Goal: Task Accomplishment & Management: Use online tool/utility

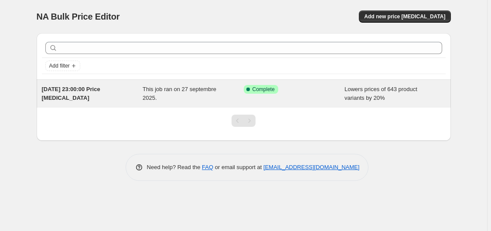
click at [393, 96] on div "Lowers prices of 643 product variants by 20%" at bounding box center [395, 93] width 101 height 17
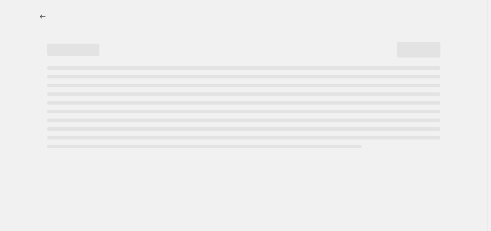
select select "percentage"
select select "not_equal"
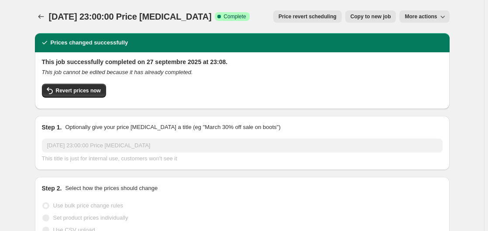
click at [417, 16] on span "More actions" at bounding box center [420, 16] width 32 height 7
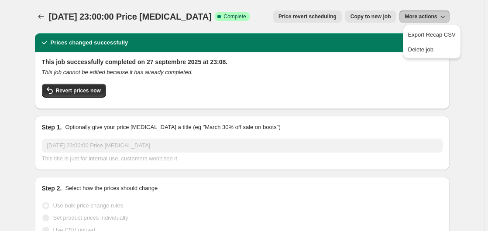
click at [385, 16] on span "Copy to new job" at bounding box center [370, 16] width 41 height 7
select select "percentage"
select select "not_equal"
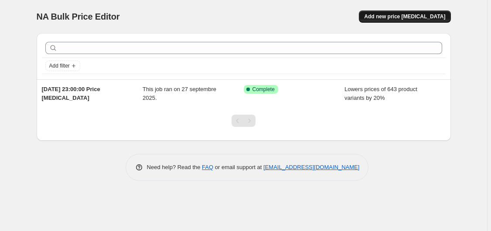
click at [428, 14] on span "Add new price [MEDICAL_DATA]" at bounding box center [404, 16] width 81 height 7
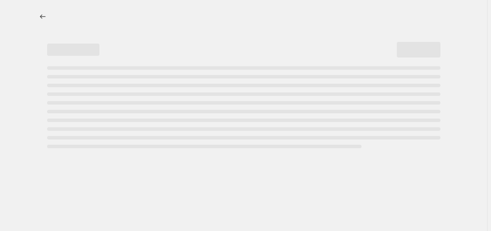
select select "percentage"
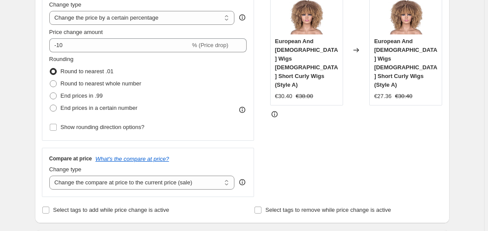
scroll to position [174, 0]
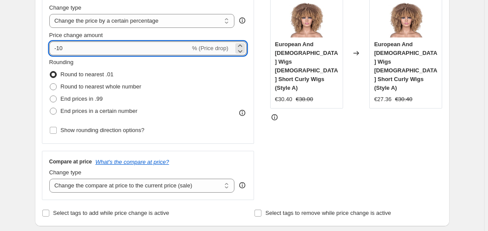
click at [115, 45] on input "-10" at bounding box center [119, 48] width 141 height 14
type input "-1"
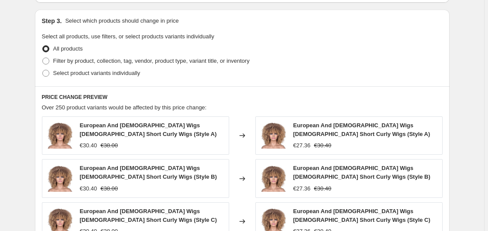
scroll to position [413, 0]
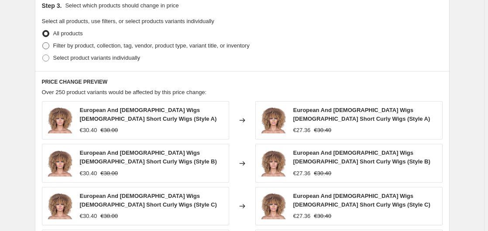
type input "-20"
click at [46, 47] on span at bounding box center [45, 45] width 7 height 7
click at [43, 43] on input "Filter by product, collection, tag, vendor, product type, variant title, or inv…" at bounding box center [42, 42] width 0 height 0
radio input "true"
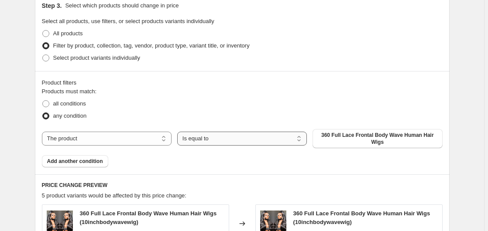
click option "Is equal to" at bounding box center [0, 0] width 0 height 0
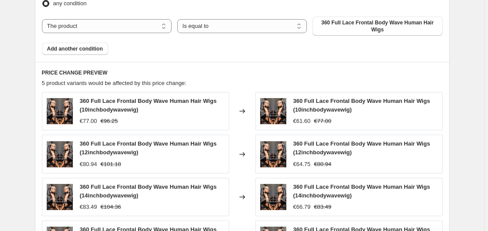
scroll to position [495, 0]
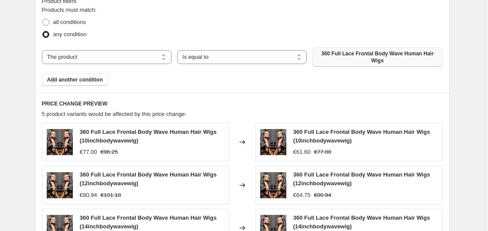
click at [360, 59] on span "360 Full Lace Frontal Body Wave Human Hair Wigs" at bounding box center [377, 57] width 119 height 14
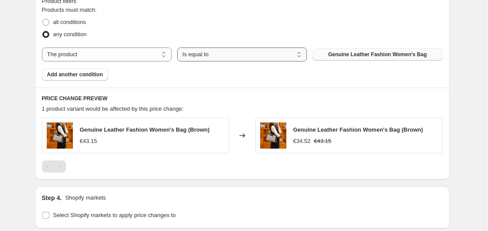
click at [177, 48] on select "Is equal to Is not equal to" at bounding box center [242, 55] width 130 height 14
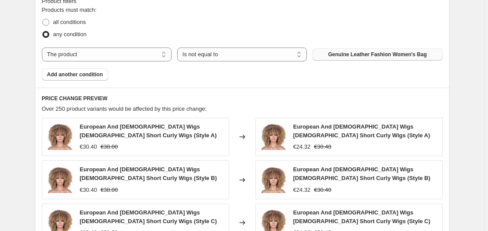
click at [338, 54] on span "Genuine Leather Fashion Women's Bag" at bounding box center [377, 54] width 99 height 7
click at [177, 48] on select "Is equal to Is not equal to" at bounding box center [242, 55] width 130 height 14
select select "equal"
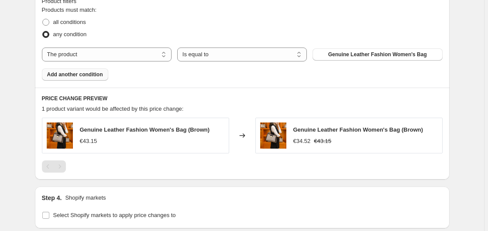
click at [93, 75] on span "Add another condition" at bounding box center [75, 74] width 56 height 7
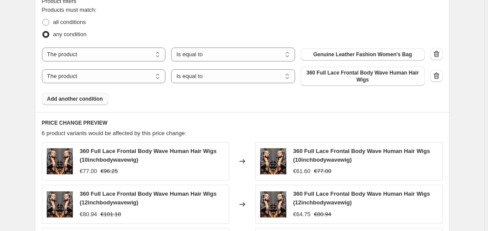
click at [88, 99] on span "Add another condition" at bounding box center [75, 99] width 56 height 7
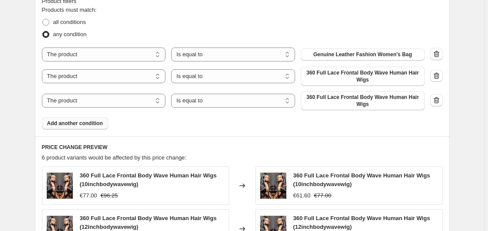
click at [82, 120] on button "Add another condition" at bounding box center [75, 123] width 66 height 12
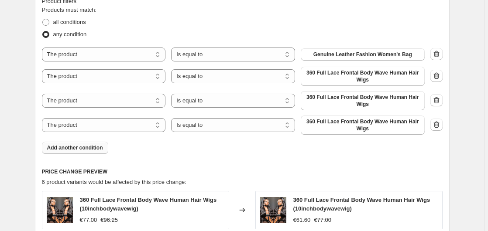
click at [74, 150] on span "Add another condition" at bounding box center [75, 147] width 56 height 7
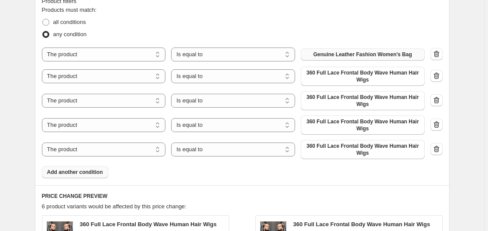
click at [365, 58] on span "Genuine Leather Fashion Women's Bag" at bounding box center [362, 54] width 99 height 7
click at [342, 75] on span "360 Full Lace Frontal Body Wave Human Hair Wigs" at bounding box center [362, 76] width 113 height 14
click at [376, 101] on span "360 Full Lace Frontal Body Wave Human Hair Wigs" at bounding box center [362, 101] width 113 height 14
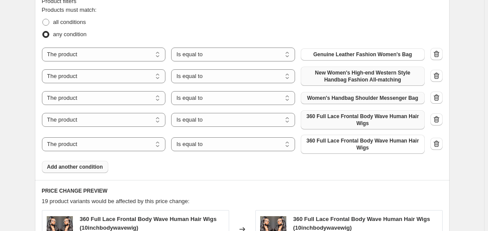
click at [360, 120] on span "360 Full Lace Frontal Body Wave Human Hair Wigs" at bounding box center [362, 120] width 113 height 14
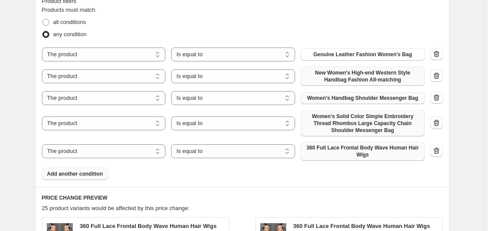
click at [369, 152] on span "360 Full Lace Frontal Body Wave Human Hair Wigs" at bounding box center [362, 151] width 113 height 14
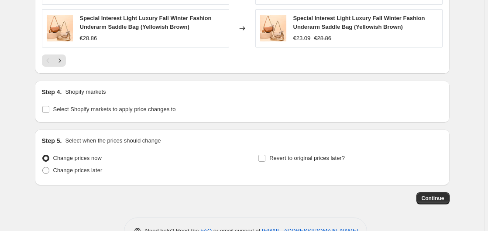
scroll to position [902, 0]
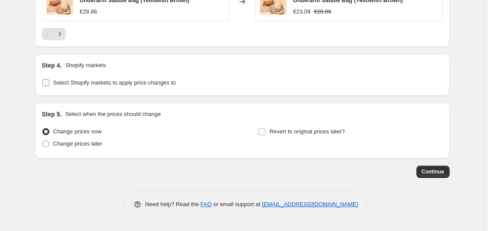
click at [48, 86] on input "Select Shopify markets to apply price changes to" at bounding box center [45, 82] width 7 height 7
checkbox input "true"
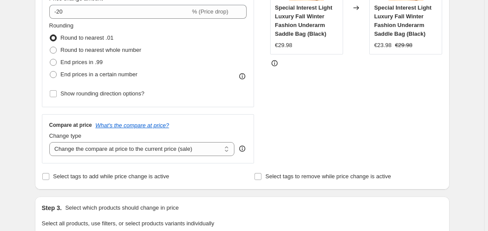
scroll to position [216, 0]
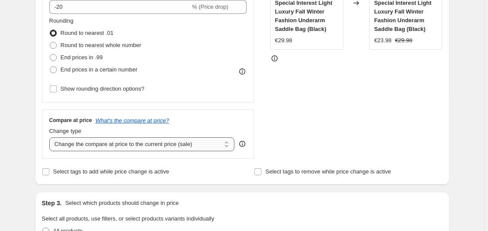
click at [49, 137] on select "Change the compare at price to the current price (sale) Change the compare at p…" at bounding box center [141, 144] width 185 height 14
click at [228, 147] on select "Change the compare at price to the current price (sale) Change the compare at p…" at bounding box center [141, 144] width 185 height 14
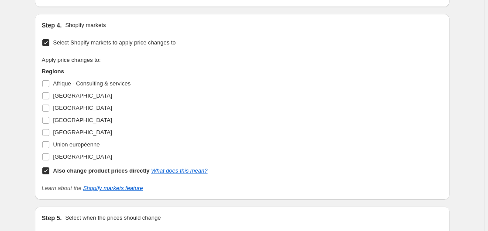
scroll to position [939, 0]
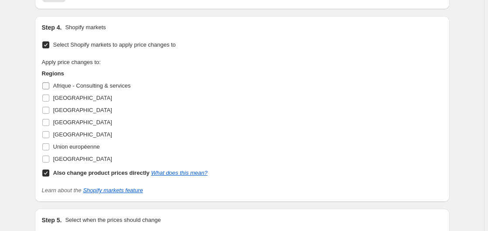
click at [46, 84] on input "Afrique - Consulting & services" at bounding box center [45, 85] width 7 height 7
checkbox input "true"
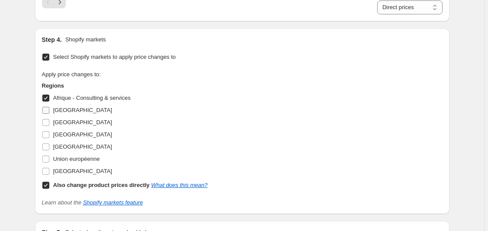
click at [46, 109] on input "[GEOGRAPHIC_DATA]" at bounding box center [45, 110] width 7 height 7
checkbox input "true"
click at [46, 124] on input "[GEOGRAPHIC_DATA]" at bounding box center [45, 122] width 7 height 7
checkbox input "true"
click at [47, 136] on input "[GEOGRAPHIC_DATA]" at bounding box center [45, 134] width 7 height 7
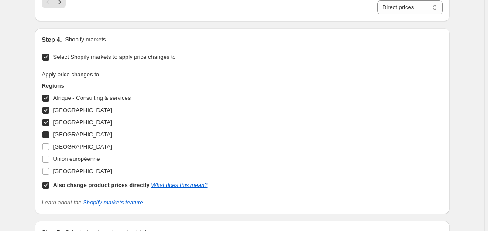
checkbox input "true"
click at [47, 148] on input "[GEOGRAPHIC_DATA]" at bounding box center [45, 147] width 7 height 7
checkbox input "true"
click at [47, 159] on input "Union européenne" at bounding box center [45, 159] width 7 height 7
checkbox input "true"
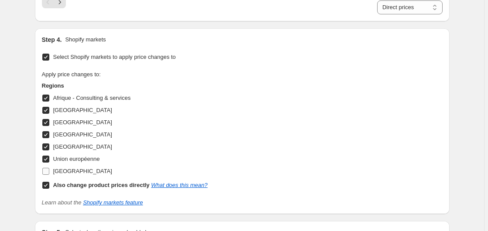
click at [47, 171] on input "[GEOGRAPHIC_DATA]" at bounding box center [45, 171] width 7 height 7
checkbox input "true"
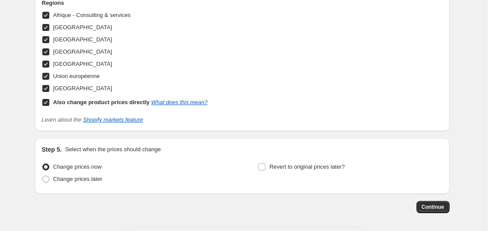
scroll to position [1027, 0]
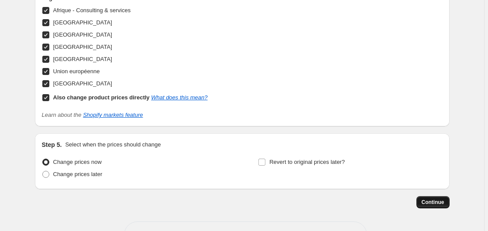
click at [443, 202] on span "Continue" at bounding box center [432, 202] width 23 height 7
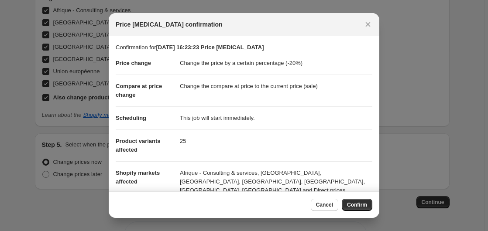
click at [375, 146] on section "Confirmation for [DATE] 16:23:23 Price [MEDICAL_DATA] Price change Change the p…" at bounding box center [244, 122] width 270 height 173
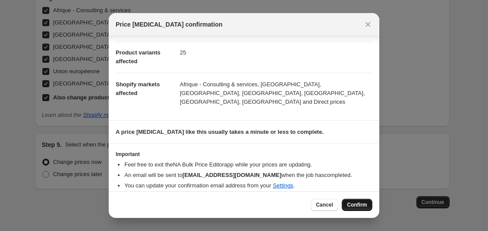
click at [355, 202] on button "Confirm" at bounding box center [357, 205] width 31 height 12
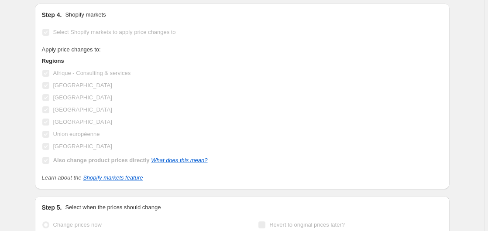
scroll to position [1050, 0]
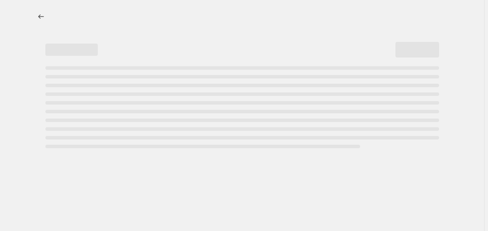
select select "percentage"
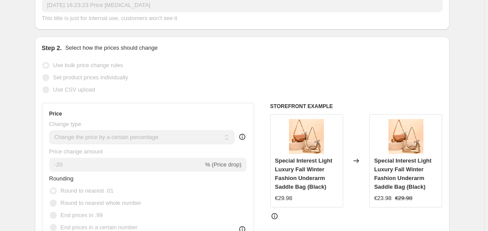
scroll to position [148, 0]
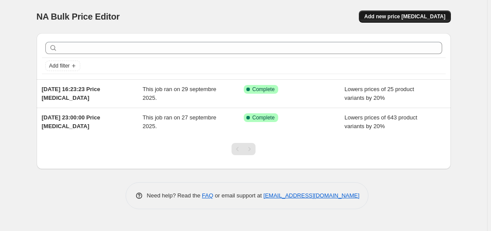
click at [387, 18] on span "Add new price [MEDICAL_DATA]" at bounding box center [404, 16] width 81 height 7
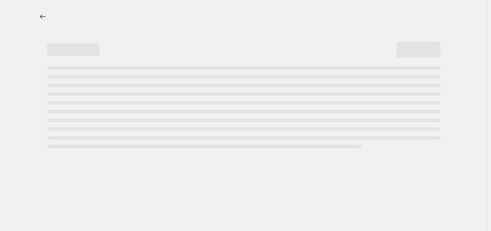
select select "percentage"
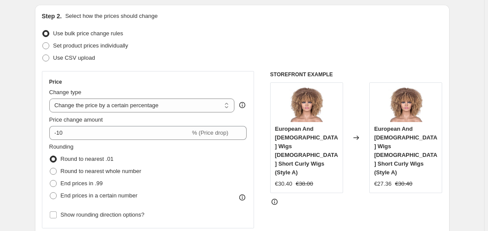
scroll to position [100, 0]
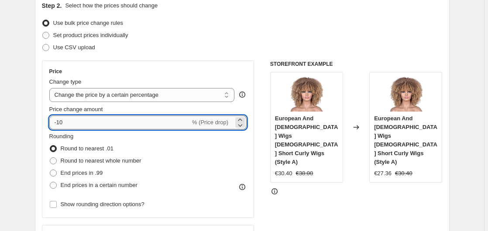
click at [180, 126] on input "-10" at bounding box center [119, 123] width 141 height 14
type input "-1"
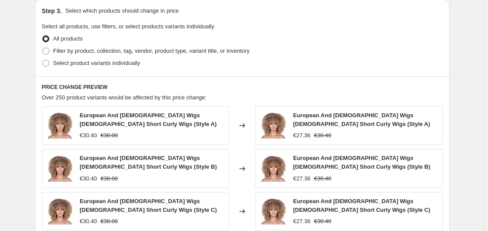
scroll to position [410, 0]
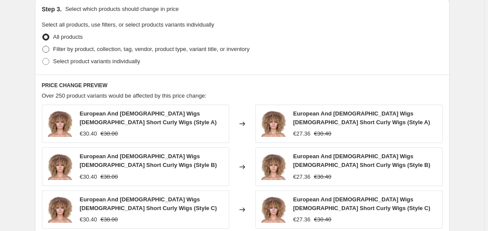
type input "-20"
click at [192, 51] on span "Filter by product, collection, tag, vendor, product type, variant title, or inv…" at bounding box center [151, 49] width 196 height 7
click at [43, 46] on input "Filter by product, collection, tag, vendor, product type, variant title, or inv…" at bounding box center [42, 46] width 0 height 0
radio input "true"
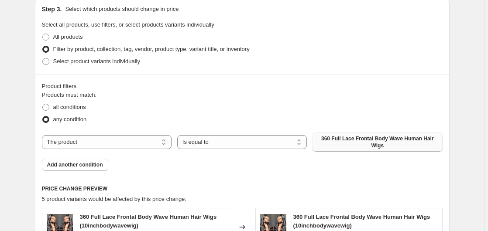
click at [346, 140] on span "360 Full Lace Frontal Body Wave Human Hair Wigs" at bounding box center [377, 142] width 119 height 14
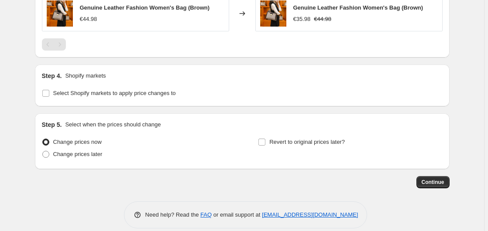
scroll to position [628, 0]
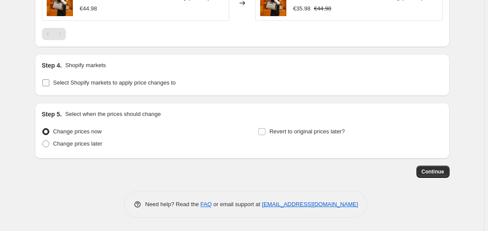
click at [49, 85] on input "Select Shopify markets to apply price changes to" at bounding box center [45, 82] width 7 height 7
checkbox input "true"
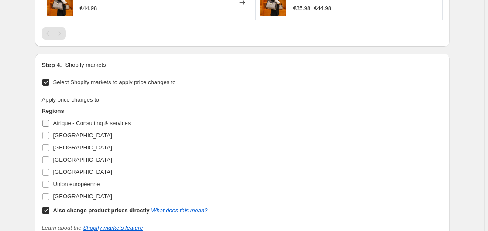
click at [47, 124] on input "Afrique - Consulting & services" at bounding box center [45, 123] width 7 height 7
checkbox input "true"
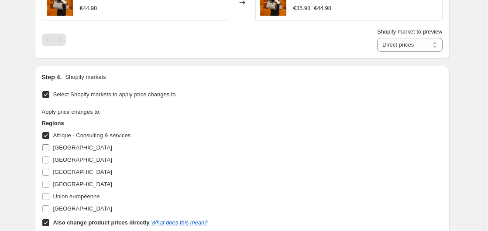
click at [47, 147] on input "[GEOGRAPHIC_DATA]" at bounding box center [45, 147] width 7 height 7
checkbox input "true"
click at [47, 166] on label "[GEOGRAPHIC_DATA]" at bounding box center [77, 160] width 70 height 12
click at [47, 164] on input "[GEOGRAPHIC_DATA]" at bounding box center [45, 160] width 7 height 7
checkbox input "true"
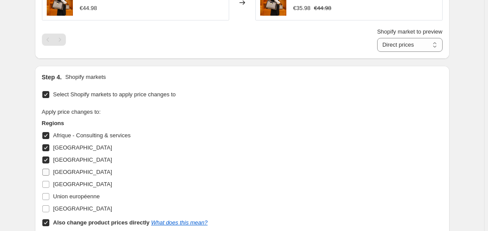
click at [48, 169] on span at bounding box center [46, 172] width 8 height 8
click at [48, 169] on input "[GEOGRAPHIC_DATA]" at bounding box center [45, 172] width 7 height 7
checkbox input "true"
click at [47, 186] on input "[GEOGRAPHIC_DATA]" at bounding box center [45, 184] width 7 height 7
checkbox input "true"
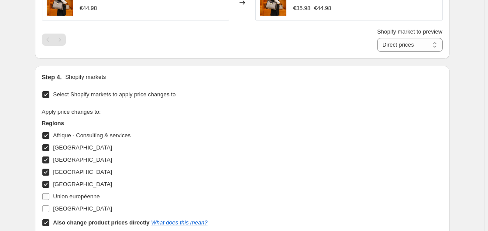
click at [45, 200] on input "Union européenne" at bounding box center [45, 196] width 7 height 7
checkbox input "true"
click at [46, 208] on input "[GEOGRAPHIC_DATA]" at bounding box center [45, 208] width 7 height 7
checkbox input "true"
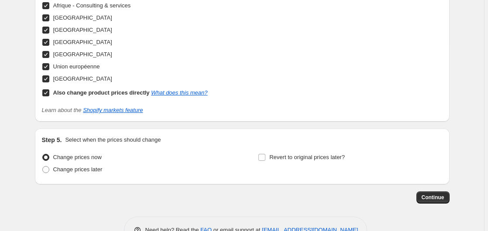
scroll to position [763, 0]
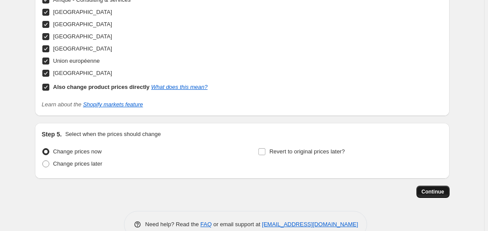
click at [427, 189] on button "Continue" at bounding box center [432, 192] width 33 height 12
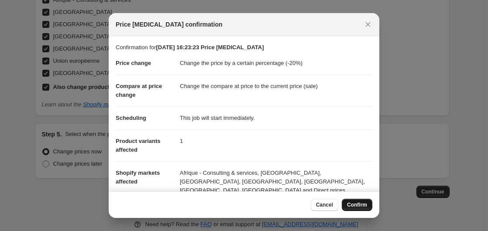
click at [363, 206] on span "Confirm" at bounding box center [357, 205] width 20 height 7
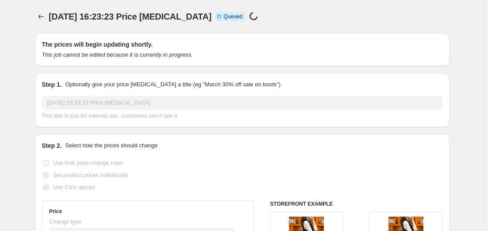
scroll to position [763, 0]
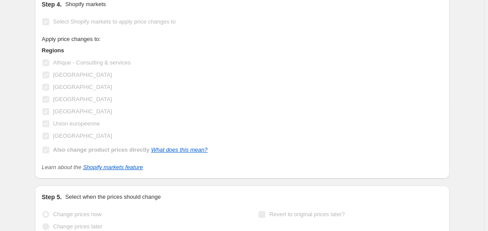
select select "percentage"
